Goal: Contribute content: Add original content to the website for others to see

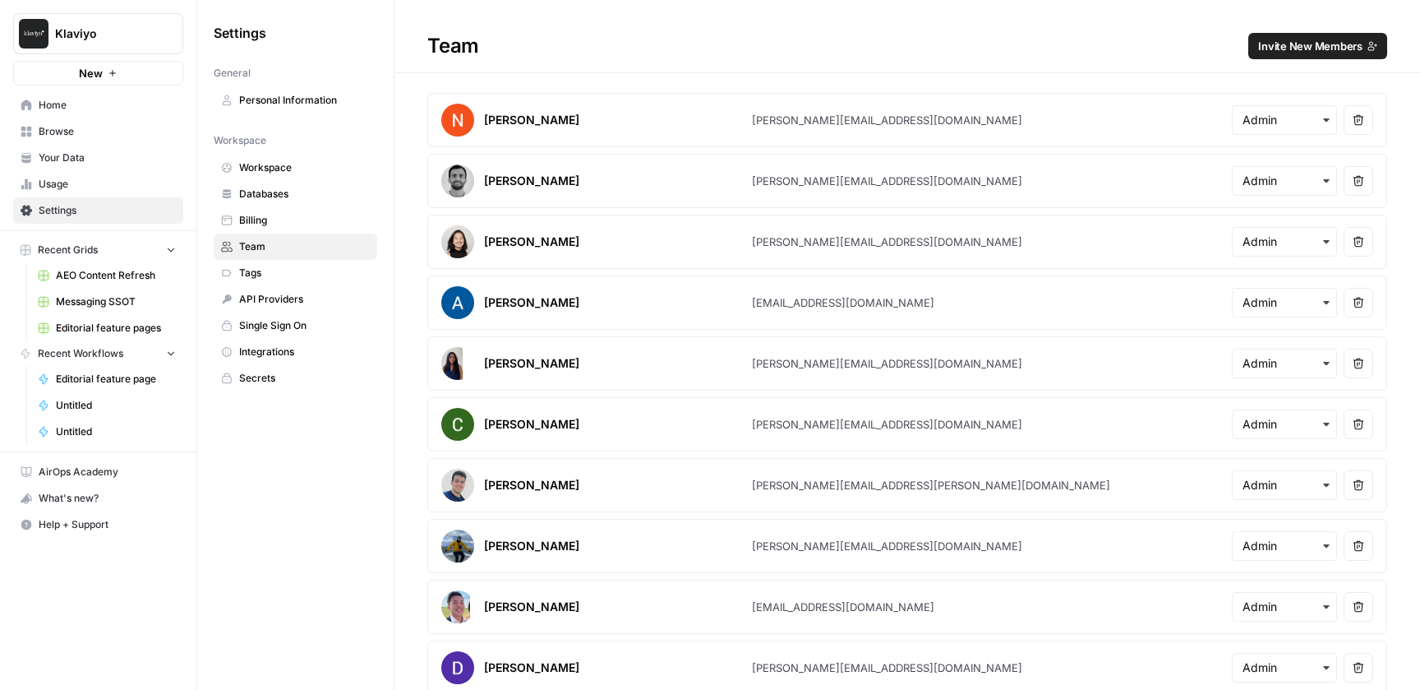
click at [294, 359] on link "Integrations" at bounding box center [296, 352] width 164 height 26
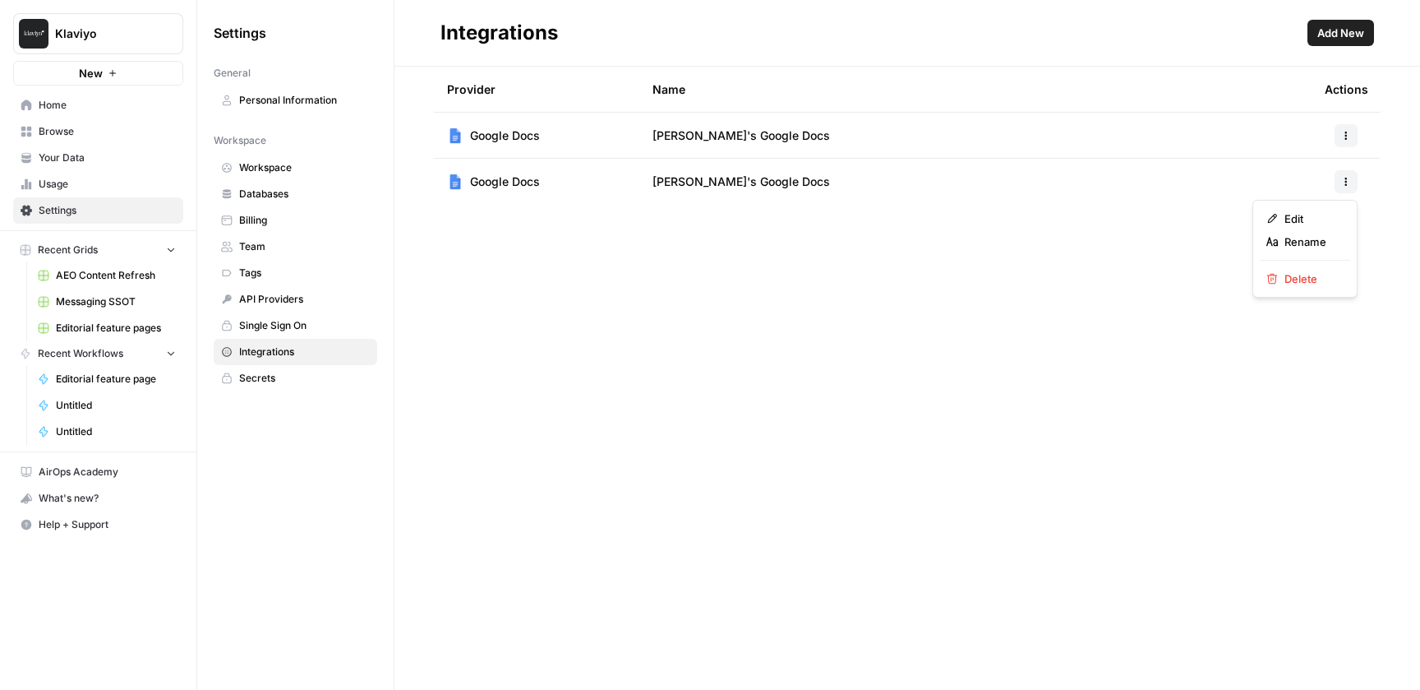
click at [1357, 181] on button "button" at bounding box center [1346, 181] width 23 height 23
click at [774, 277] on div "Provider Name Actions Google Docs [PERSON_NAME]'s Google Docs Google Docs [PERS…" at bounding box center [907, 378] width 1026 height 623
click at [322, 164] on span "Workspace" at bounding box center [304, 167] width 131 height 15
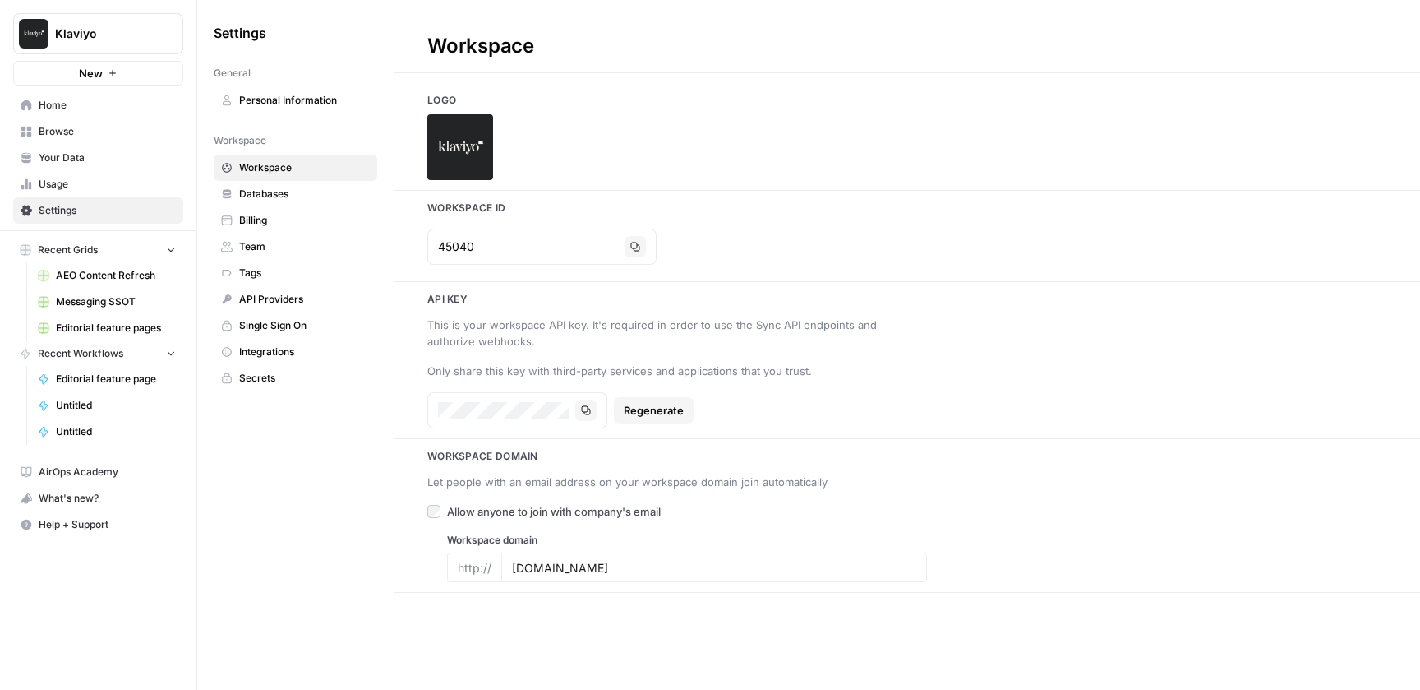
click at [312, 193] on span "Databases" at bounding box center [304, 194] width 131 height 15
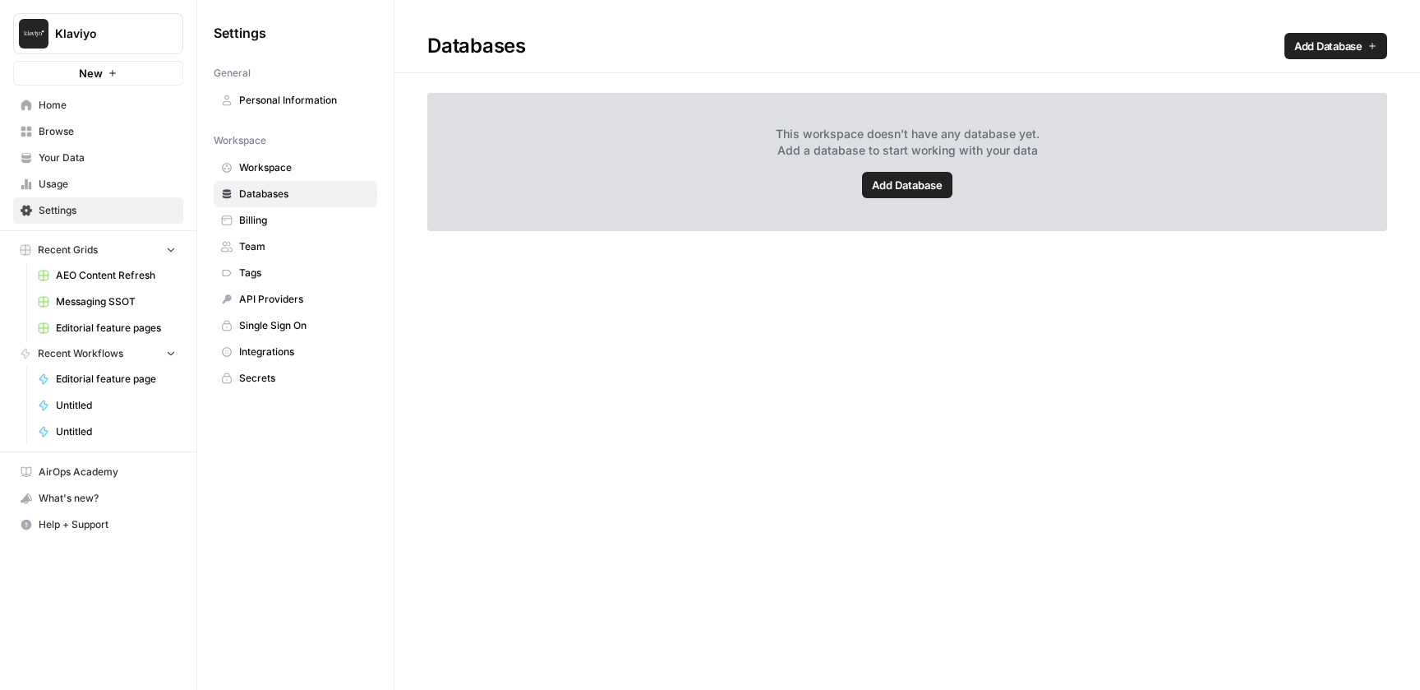
click at [906, 327] on div "Databases Add Database This workspace doesn't have any database yet. Add a data…" at bounding box center [907, 345] width 1026 height 690
click at [323, 250] on span "Team" at bounding box center [304, 246] width 131 height 15
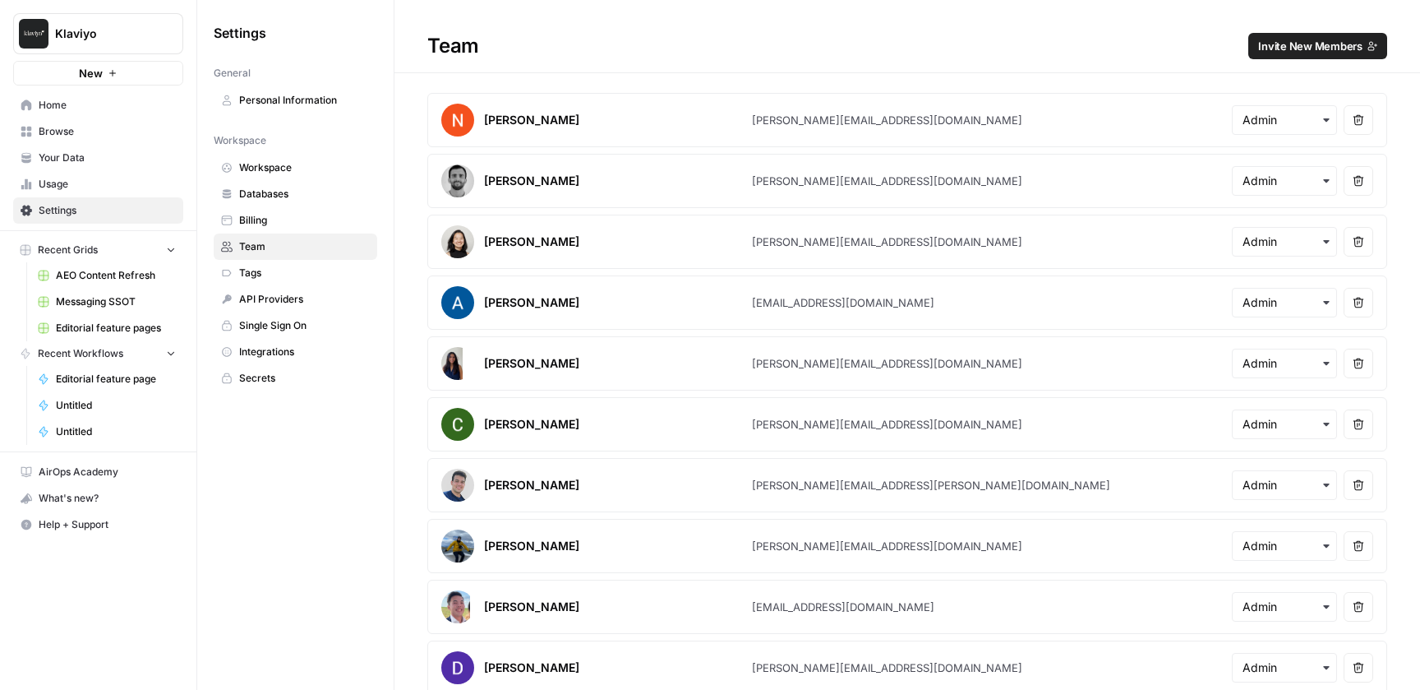
click at [321, 270] on span "Tags" at bounding box center [304, 272] width 131 height 15
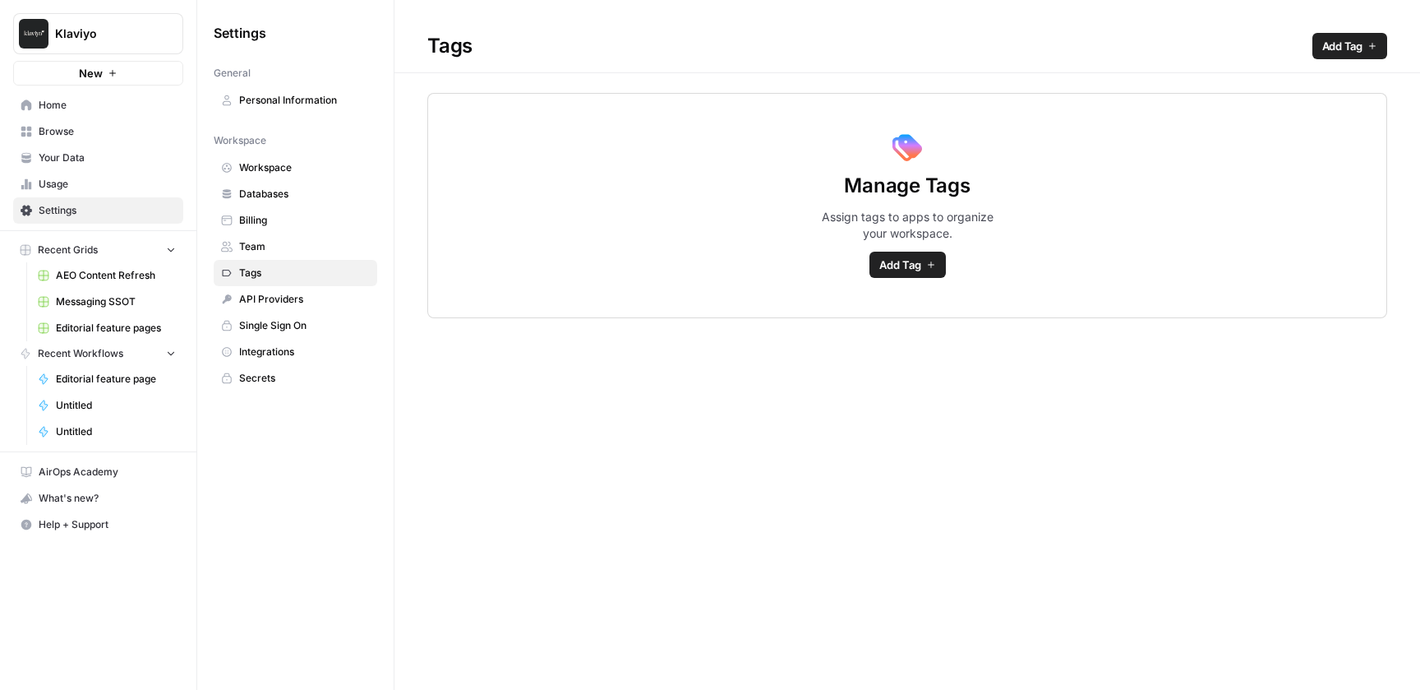
click at [314, 316] on link "Single Sign On" at bounding box center [296, 325] width 164 height 26
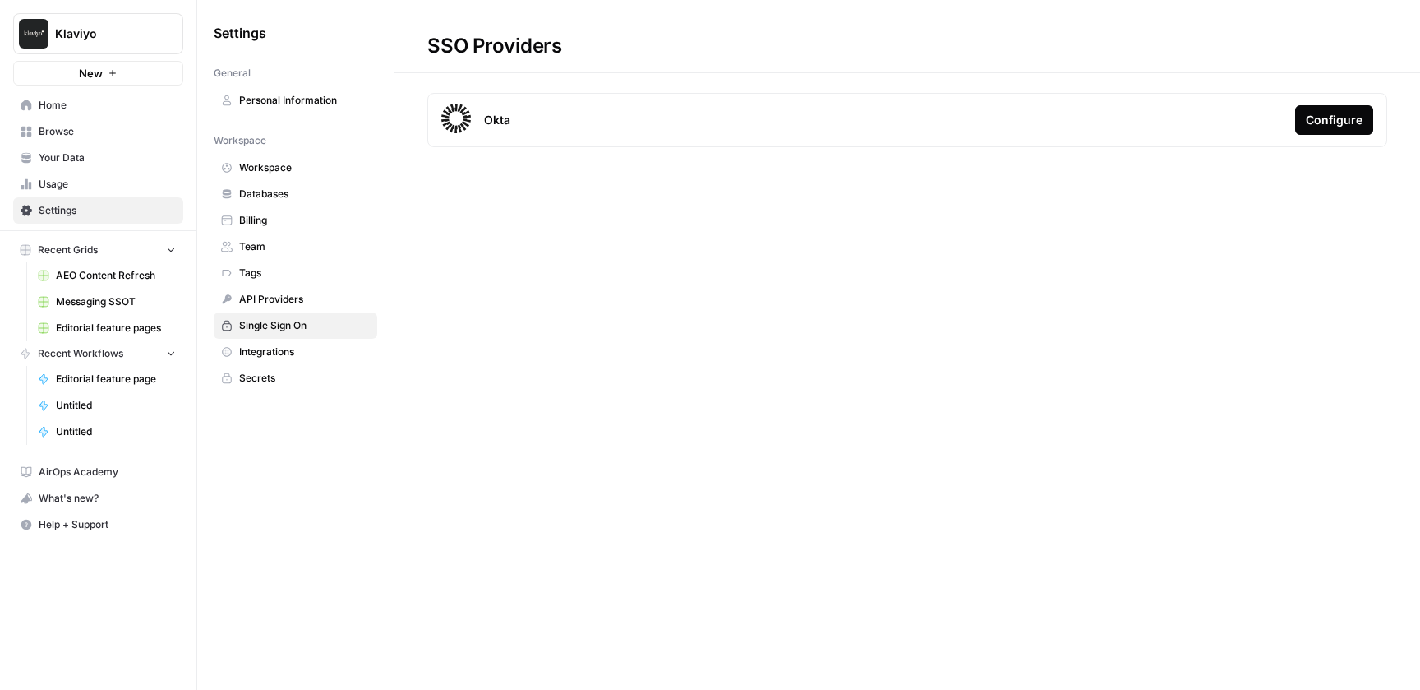
click at [314, 302] on span "API Providers" at bounding box center [304, 299] width 131 height 15
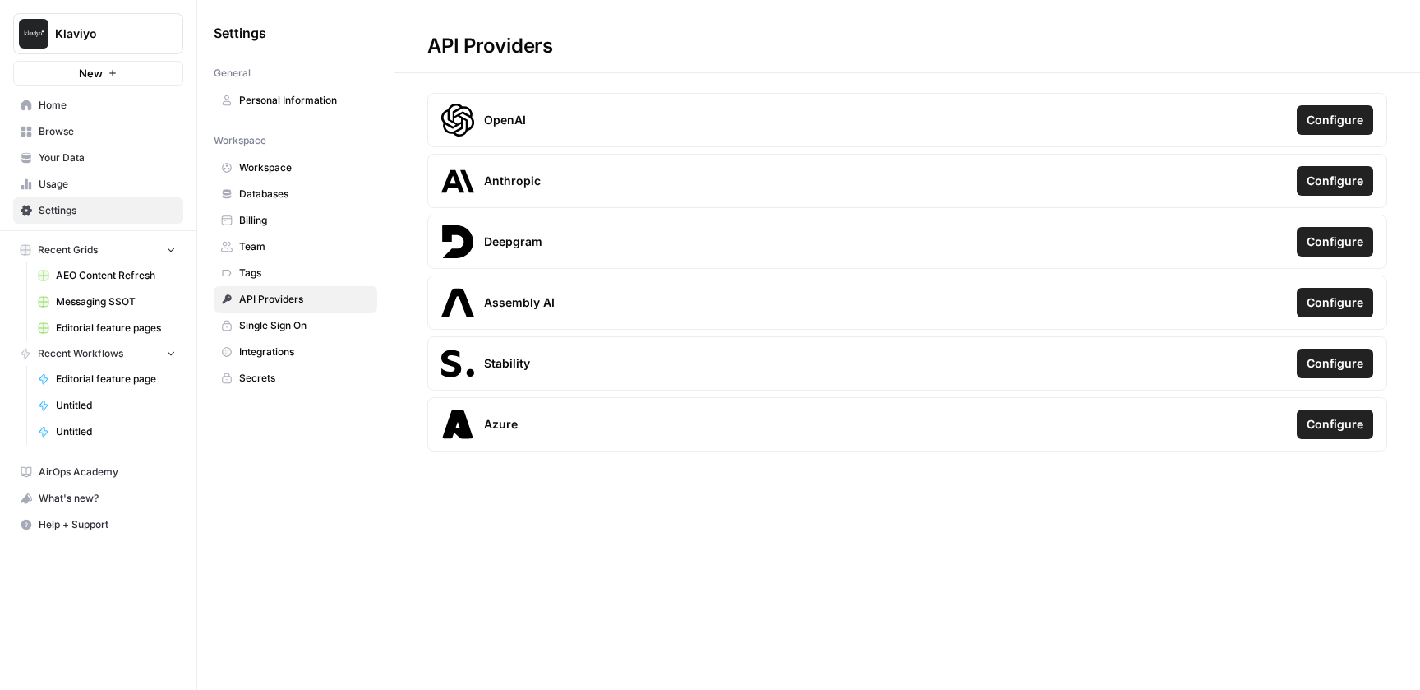
click at [305, 330] on span "Single Sign On" at bounding box center [304, 325] width 131 height 15
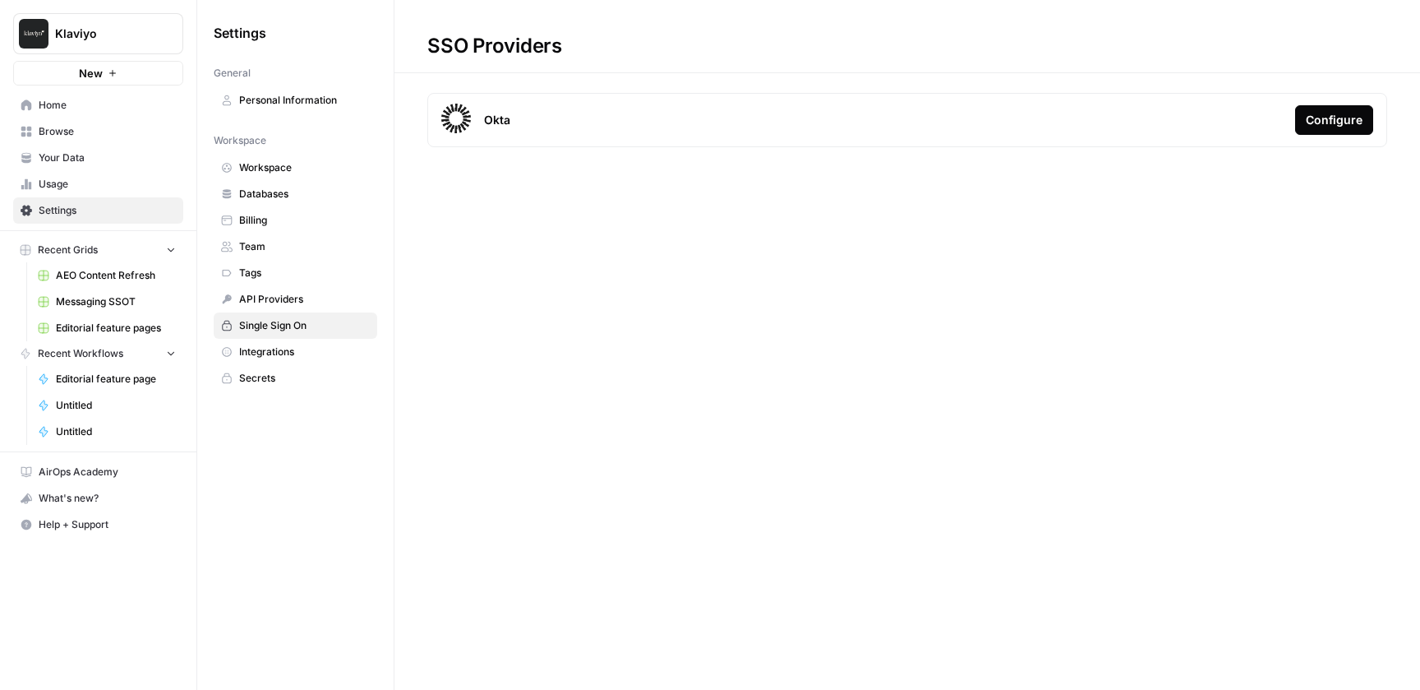
click at [298, 357] on span "Integrations" at bounding box center [304, 351] width 131 height 15
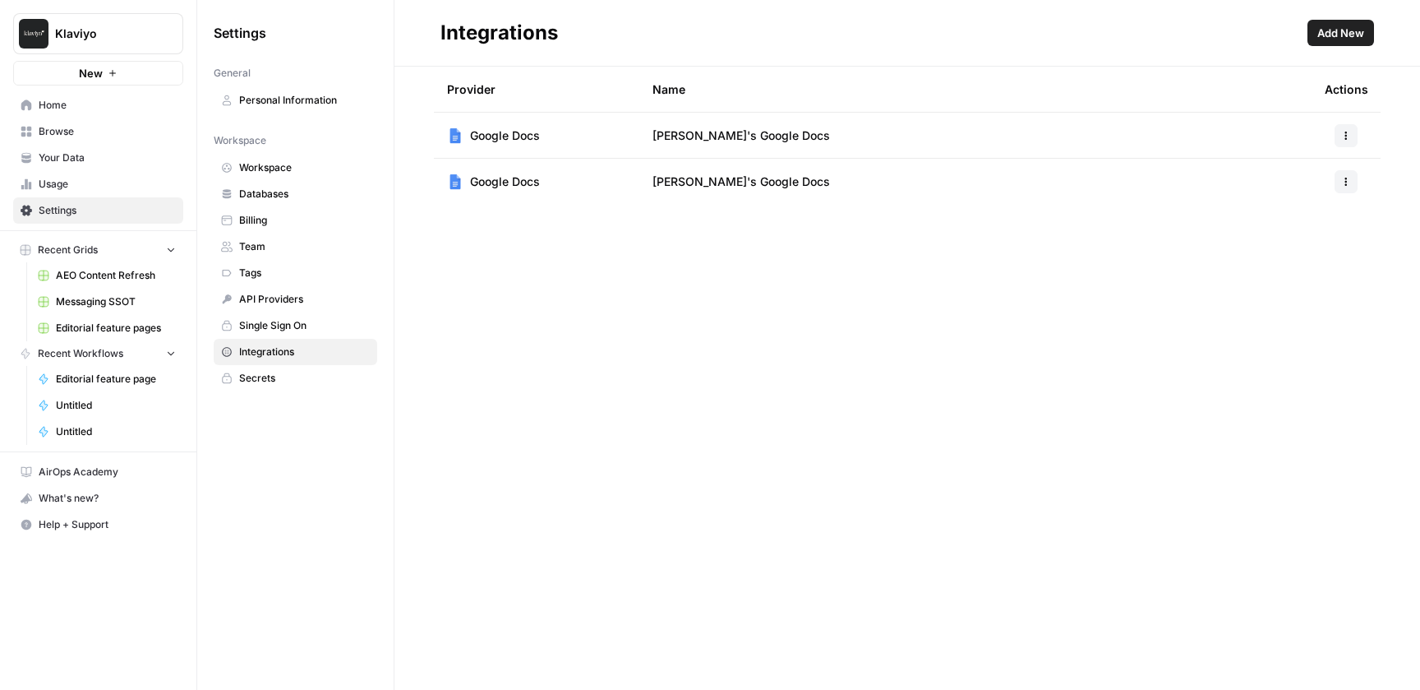
click at [291, 380] on span "Secrets" at bounding box center [304, 378] width 131 height 15
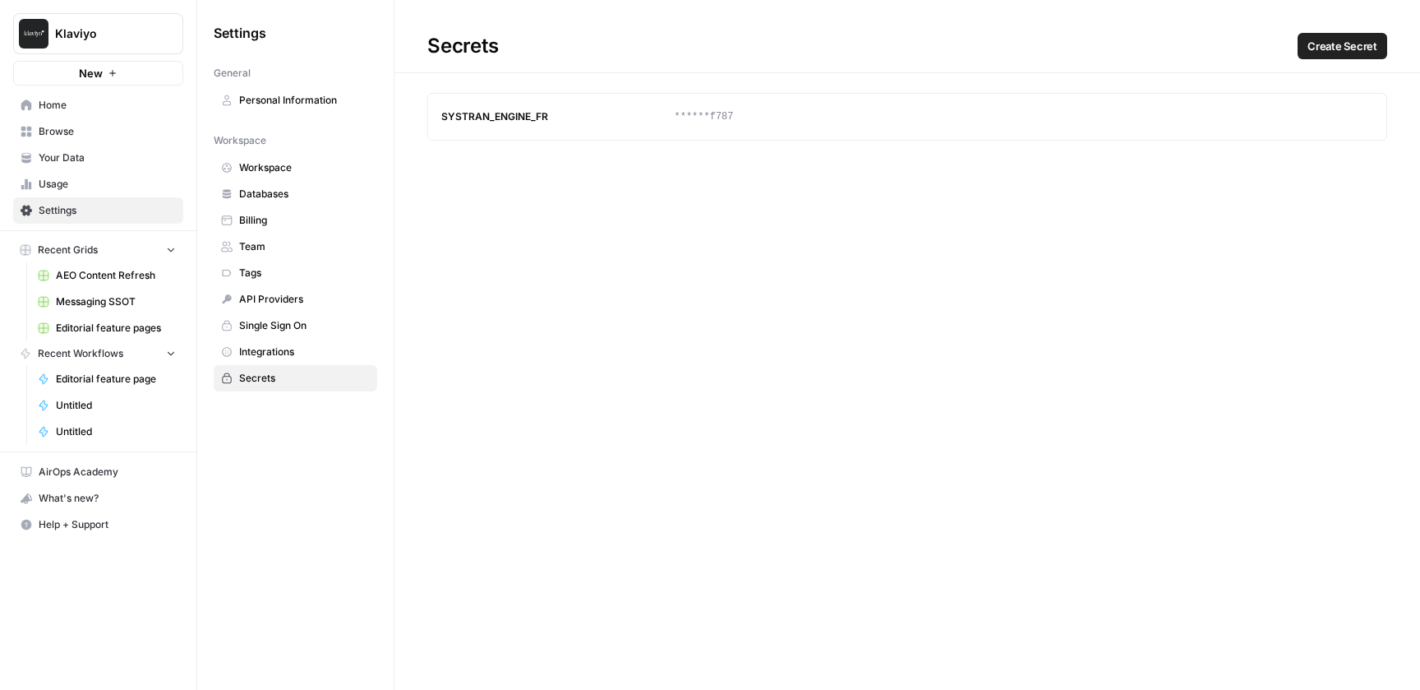
click at [296, 175] on link "Workspace" at bounding box center [296, 168] width 164 height 26
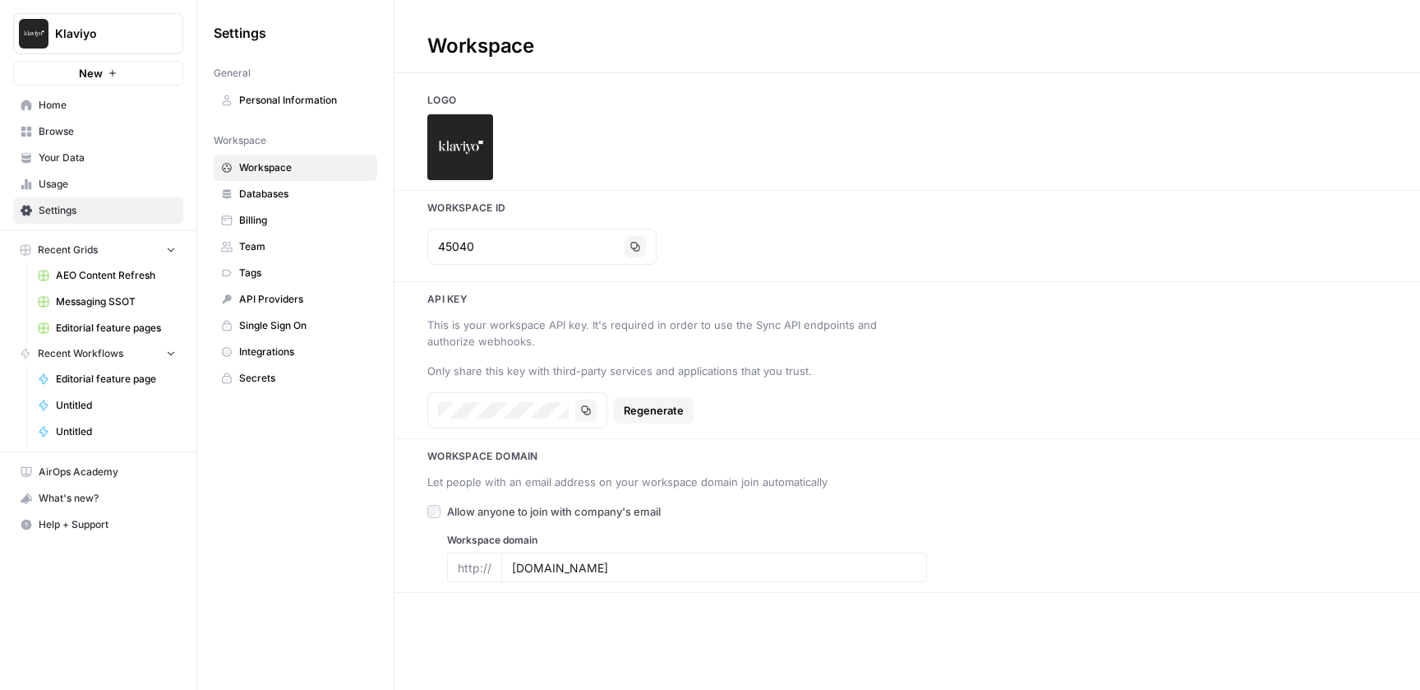
click at [294, 201] on span "Databases" at bounding box center [304, 194] width 131 height 15
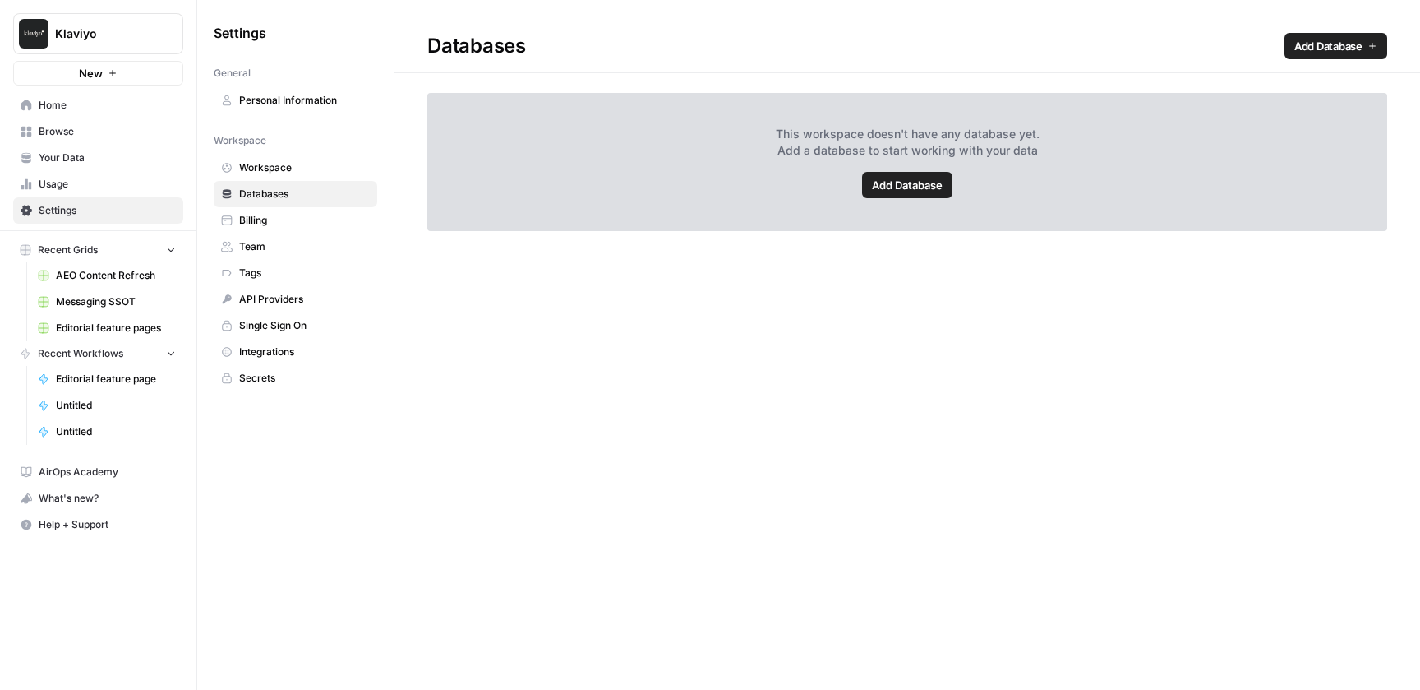
click at [302, 95] on span "Personal Information" at bounding box center [304, 100] width 131 height 15
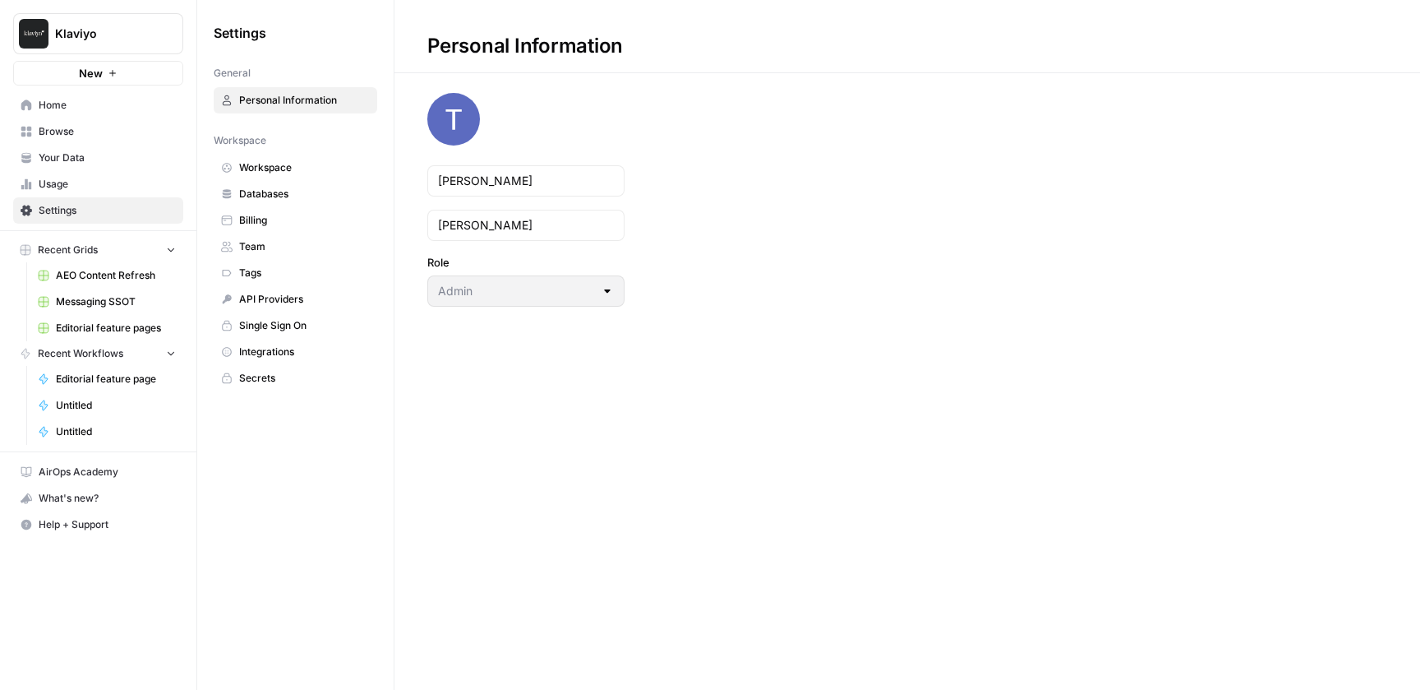
click at [134, 145] on link "Your Data" at bounding box center [98, 158] width 170 height 26
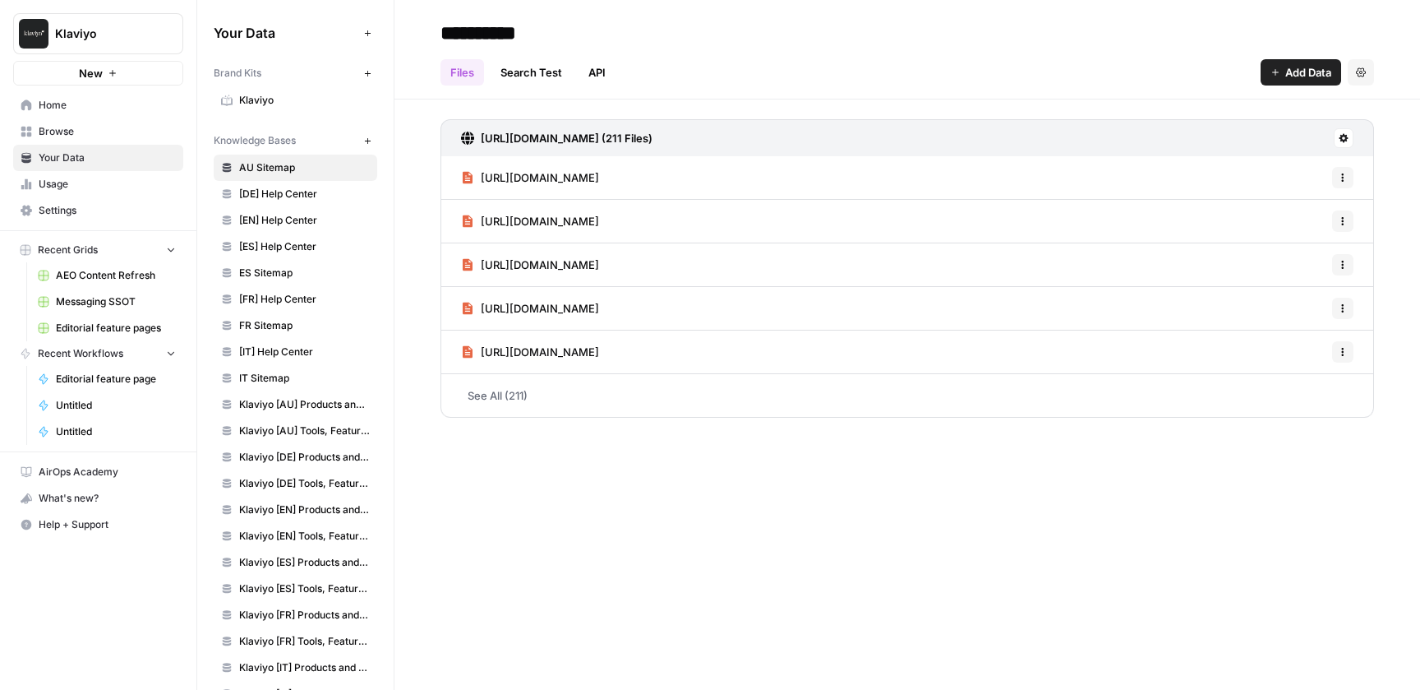
click at [376, 144] on button "New" at bounding box center [367, 141] width 20 height 20
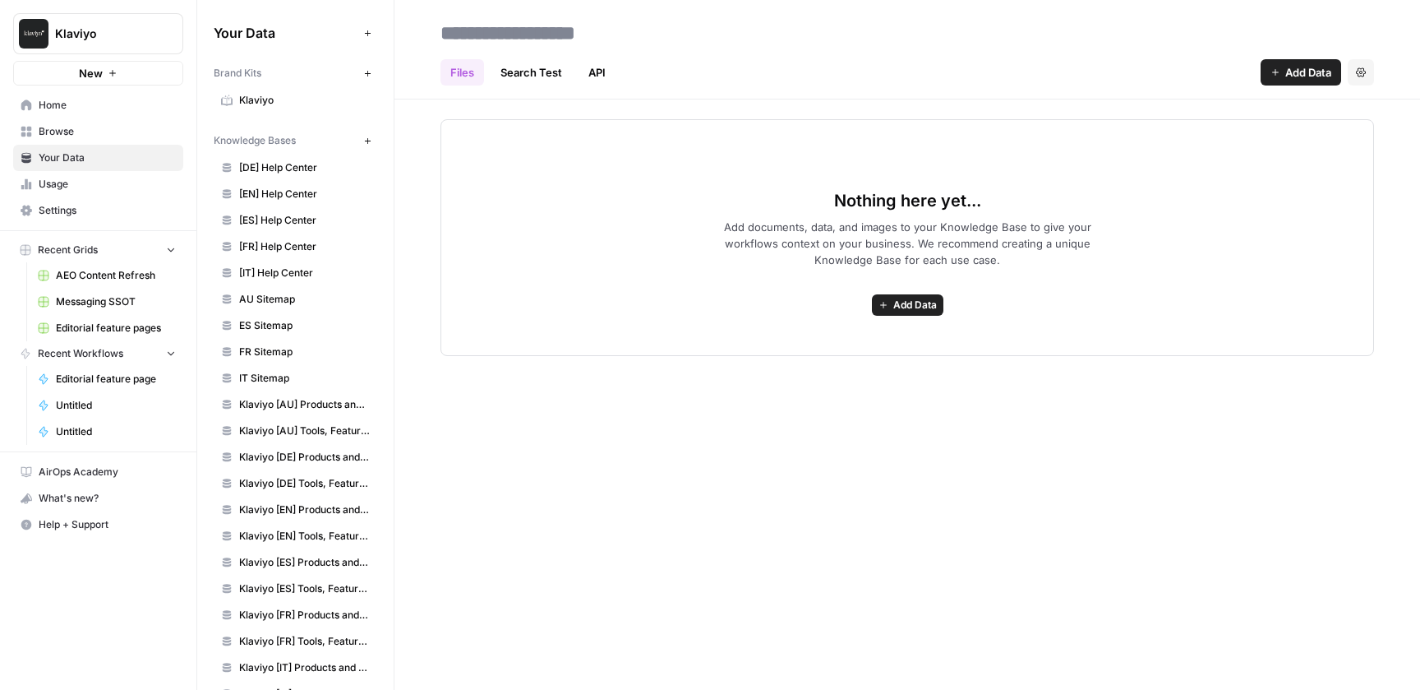
click at [1300, 67] on span "Add Data" at bounding box center [1308, 72] width 46 height 16
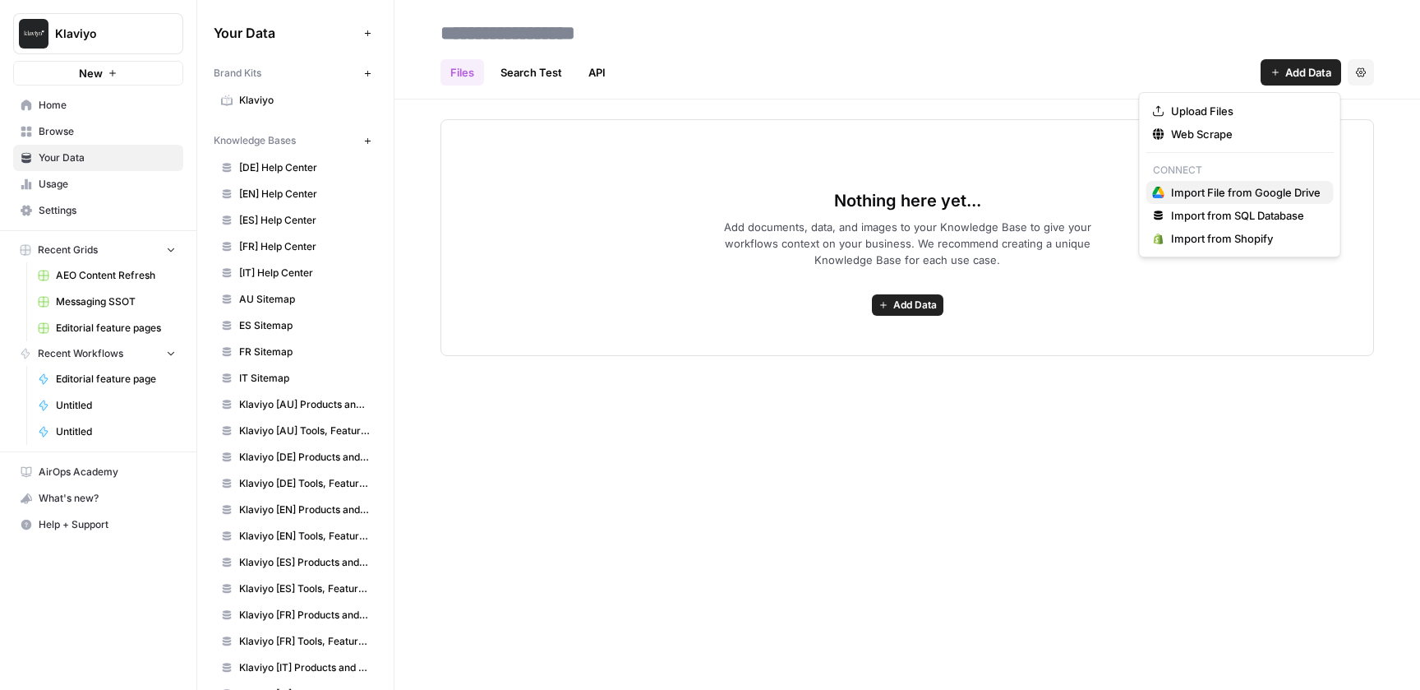
click at [1206, 202] on button "Import File from Google Drive" at bounding box center [1239, 192] width 187 height 23
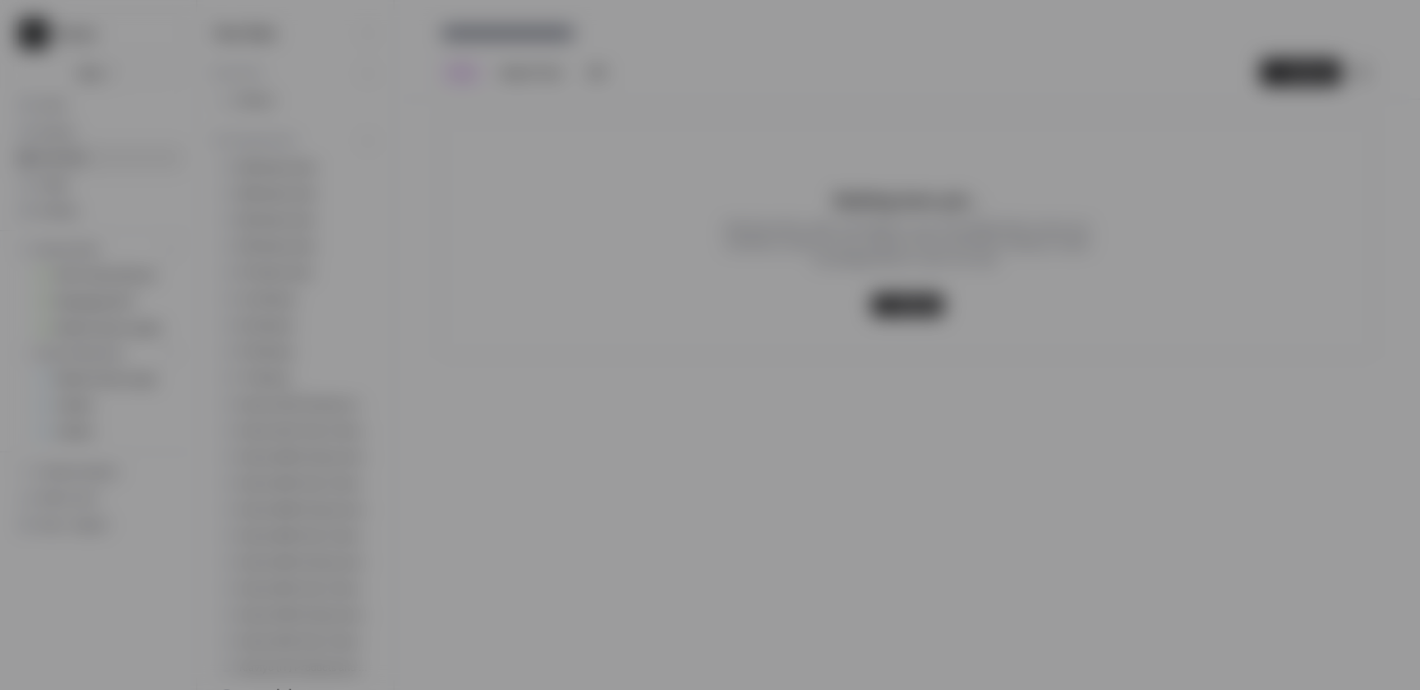
type input "[EMAIL_ADDRESS][DOMAIN_NAME]"
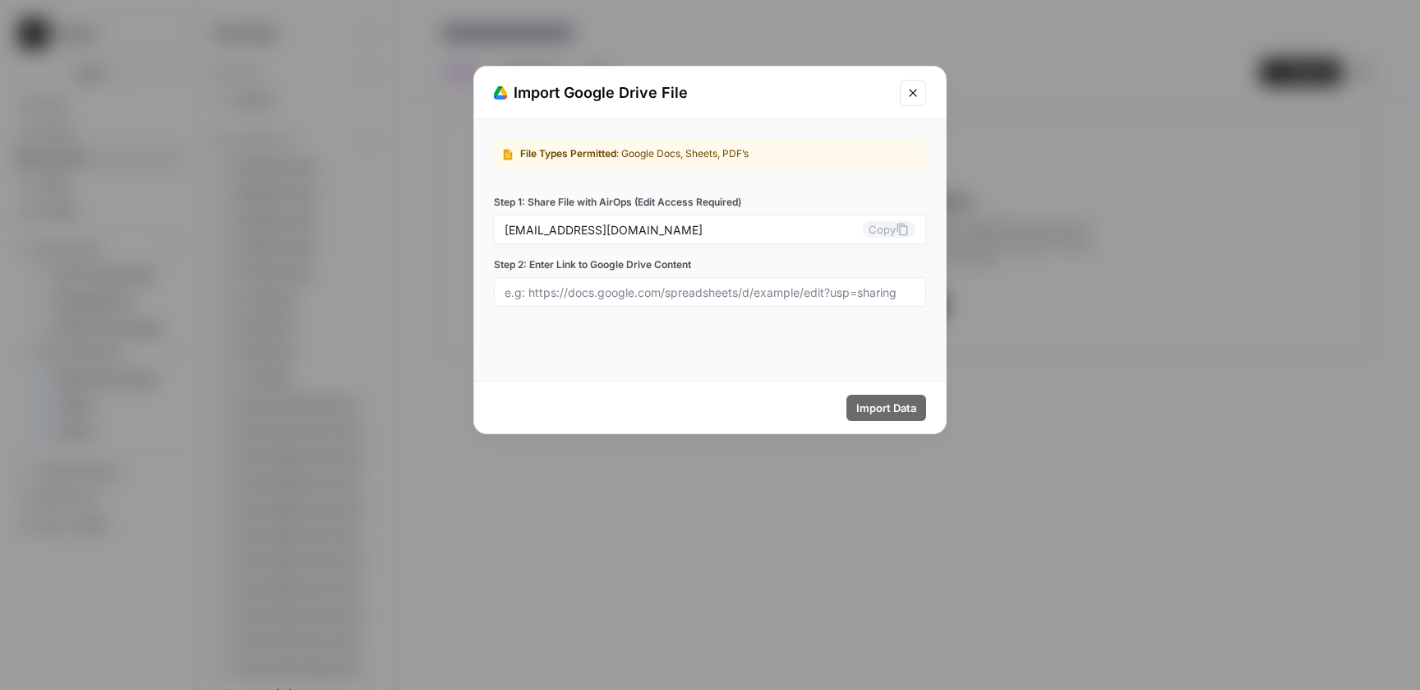
click at [900, 229] on icon at bounding box center [902, 230] width 11 height 12
click at [925, 97] on button "Close modal" at bounding box center [913, 93] width 26 height 26
